Goal: Book appointment/travel/reservation

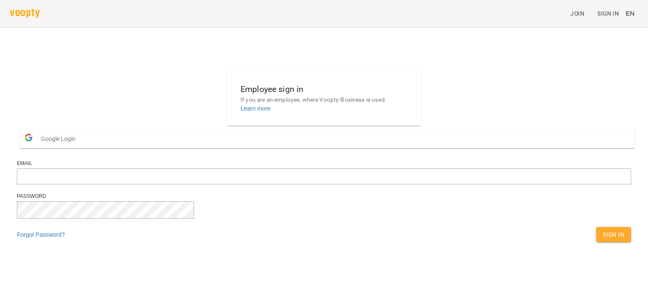
click at [301, 167] on div "Email" at bounding box center [324, 163] width 614 height 7
click at [293, 146] on form "Google Login Email Password Forgot Password? Sign In" at bounding box center [324, 186] width 614 height 121
click at [80, 147] on span "Google Login" at bounding box center [60, 138] width 39 height 17
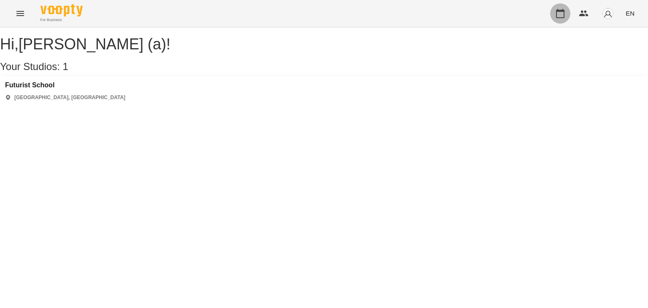
click at [560, 11] on icon "button" at bounding box center [560, 13] width 8 height 9
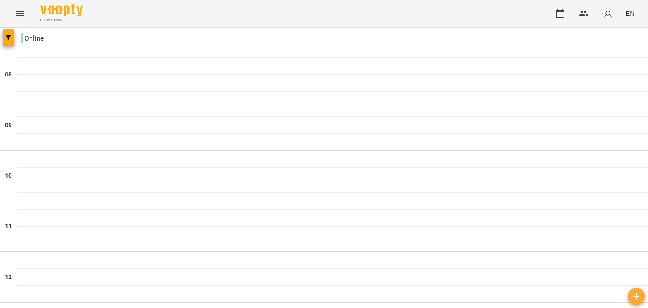
scroll to position [357, 0]
type input "**********"
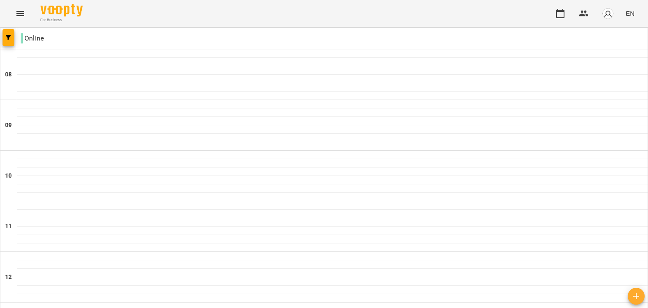
scroll to position [426, 0]
